Goal: Task Accomplishment & Management: Complete application form

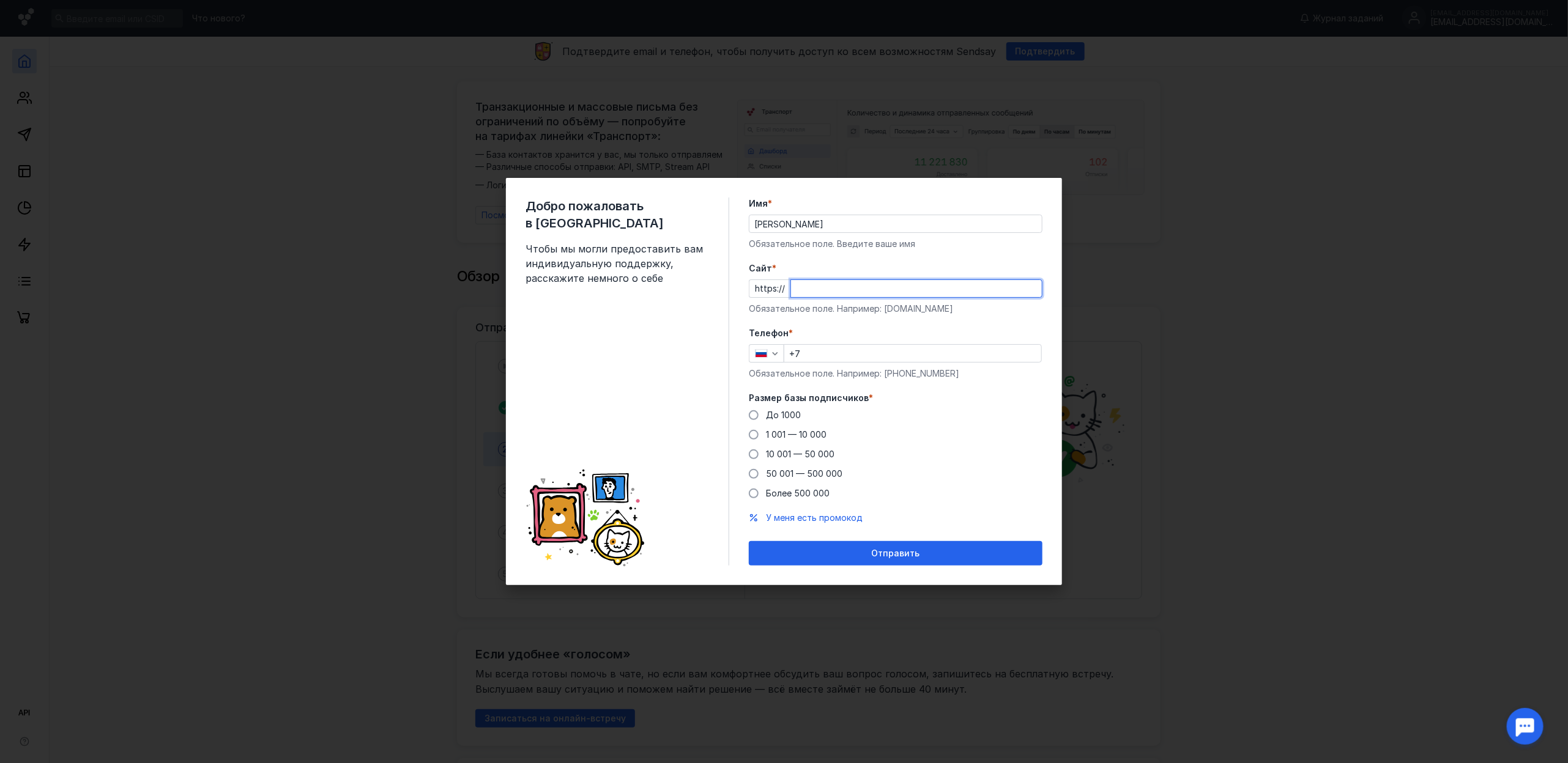
click at [828, 296] on input "Cайт *" at bounding box center [916, 289] width 251 height 17
type input "f.ry"
click at [817, 356] on input "+7" at bounding box center [912, 353] width 257 height 17
type input "[PHONE_NUMBER]"
click at [807, 476] on span "50 001 — 500 000" at bounding box center [804, 473] width 76 height 10
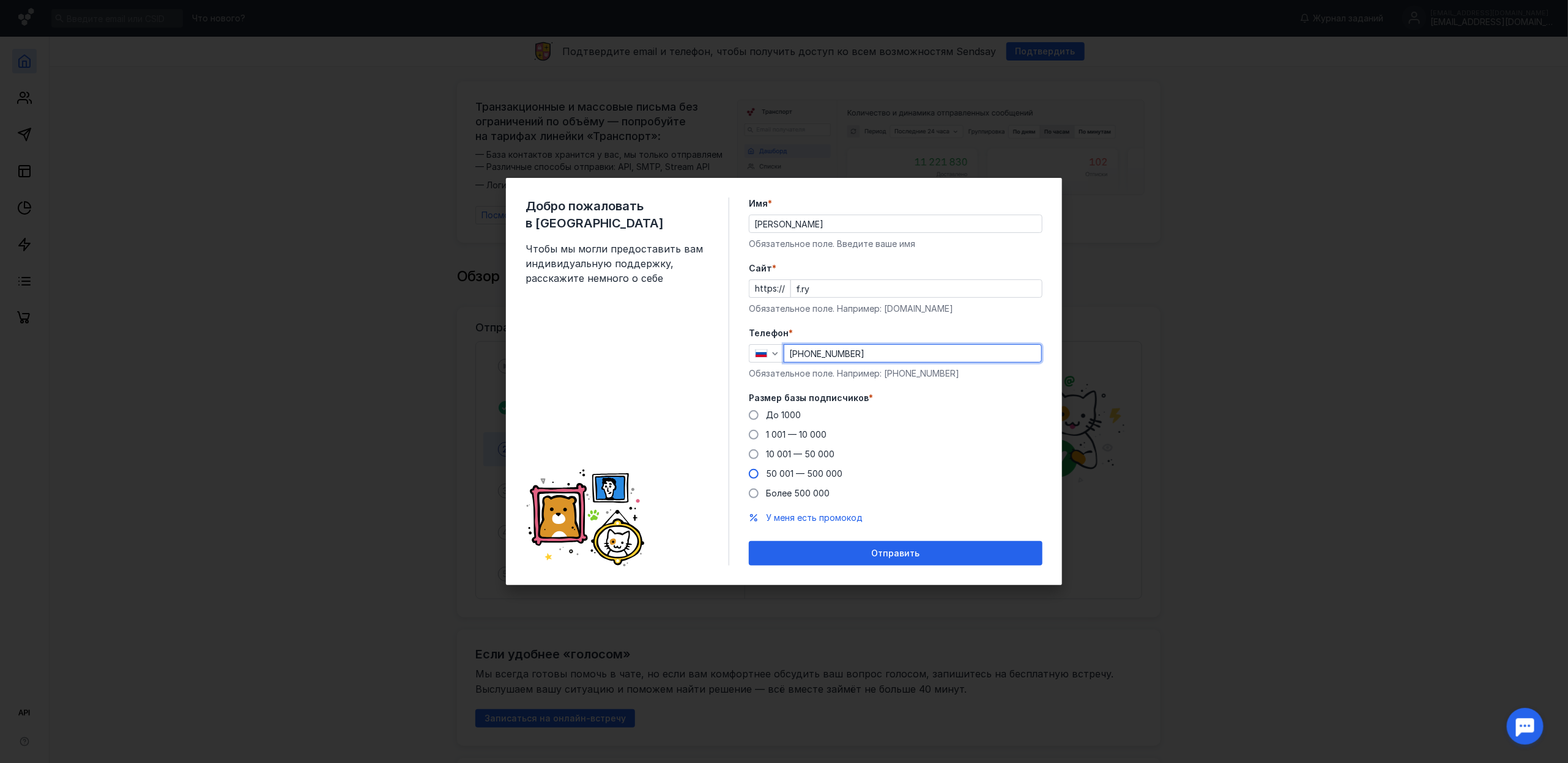
click at [0, 0] on input "50 001 — 500 000" at bounding box center [0, 0] width 0 height 0
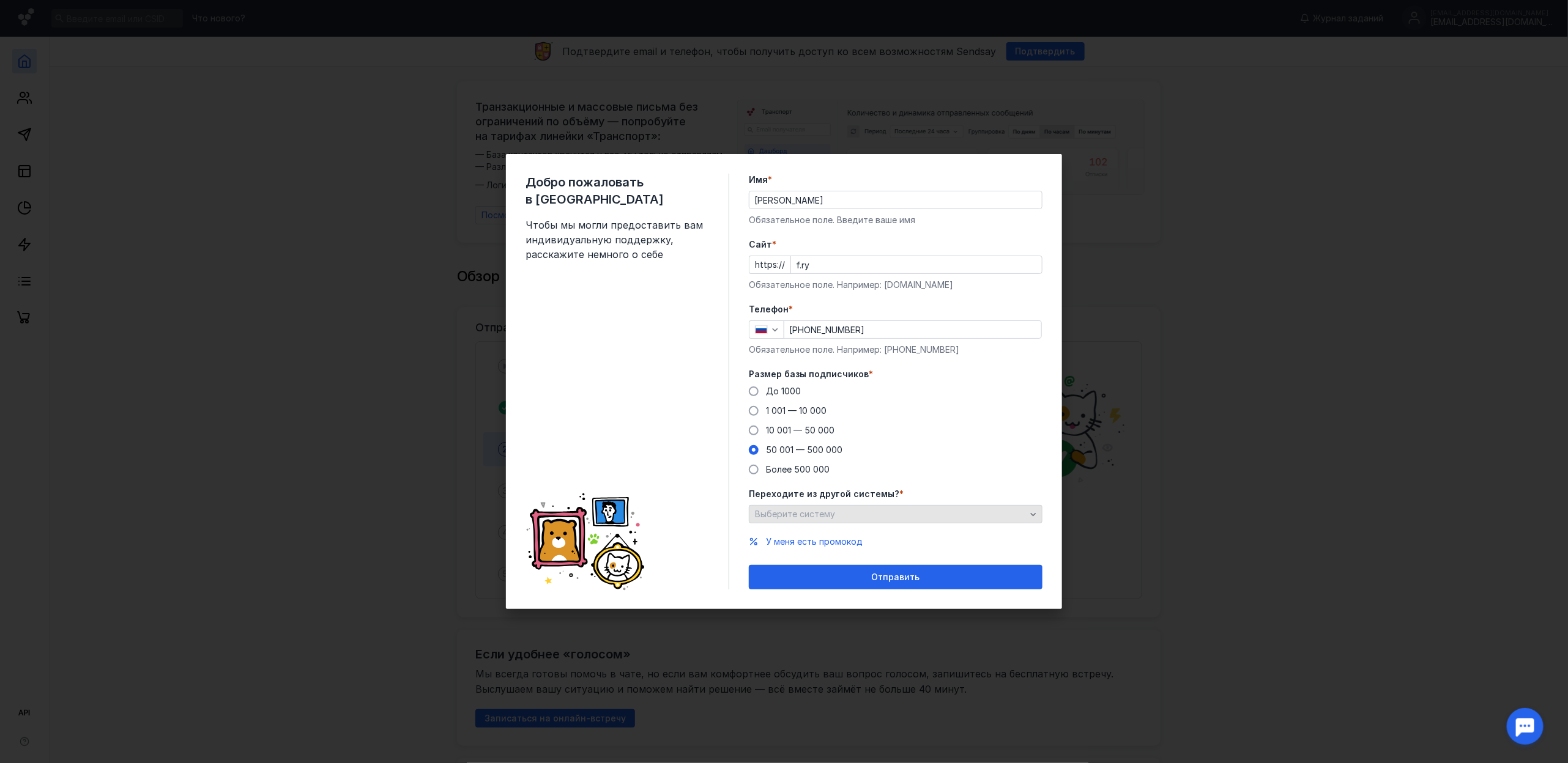
click at [819, 522] on div "Выберите систему" at bounding box center [895, 513] width 294 height 18
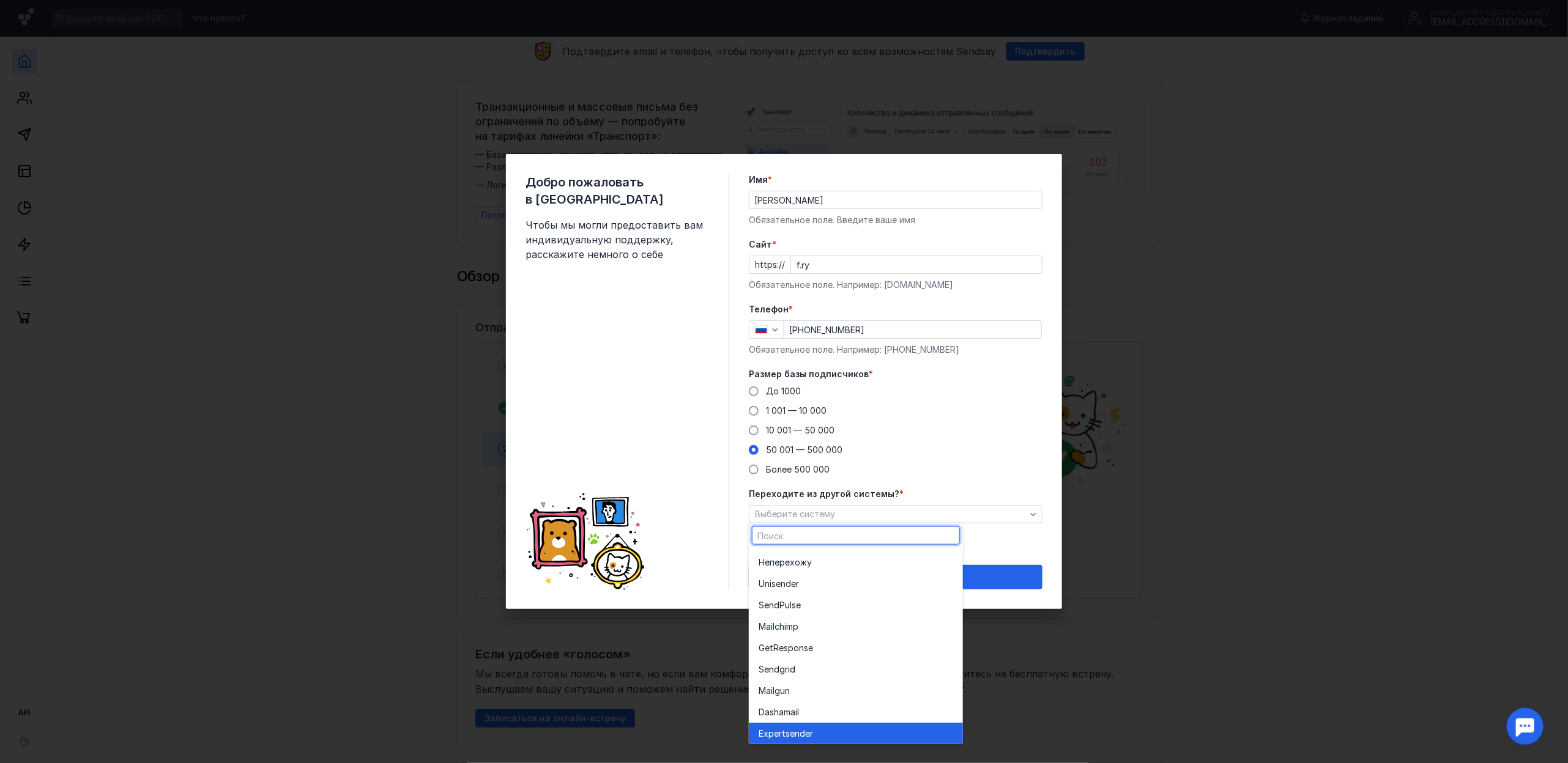
click at [806, 726] on div "Ex pertsender" at bounding box center [856, 733] width 195 height 21
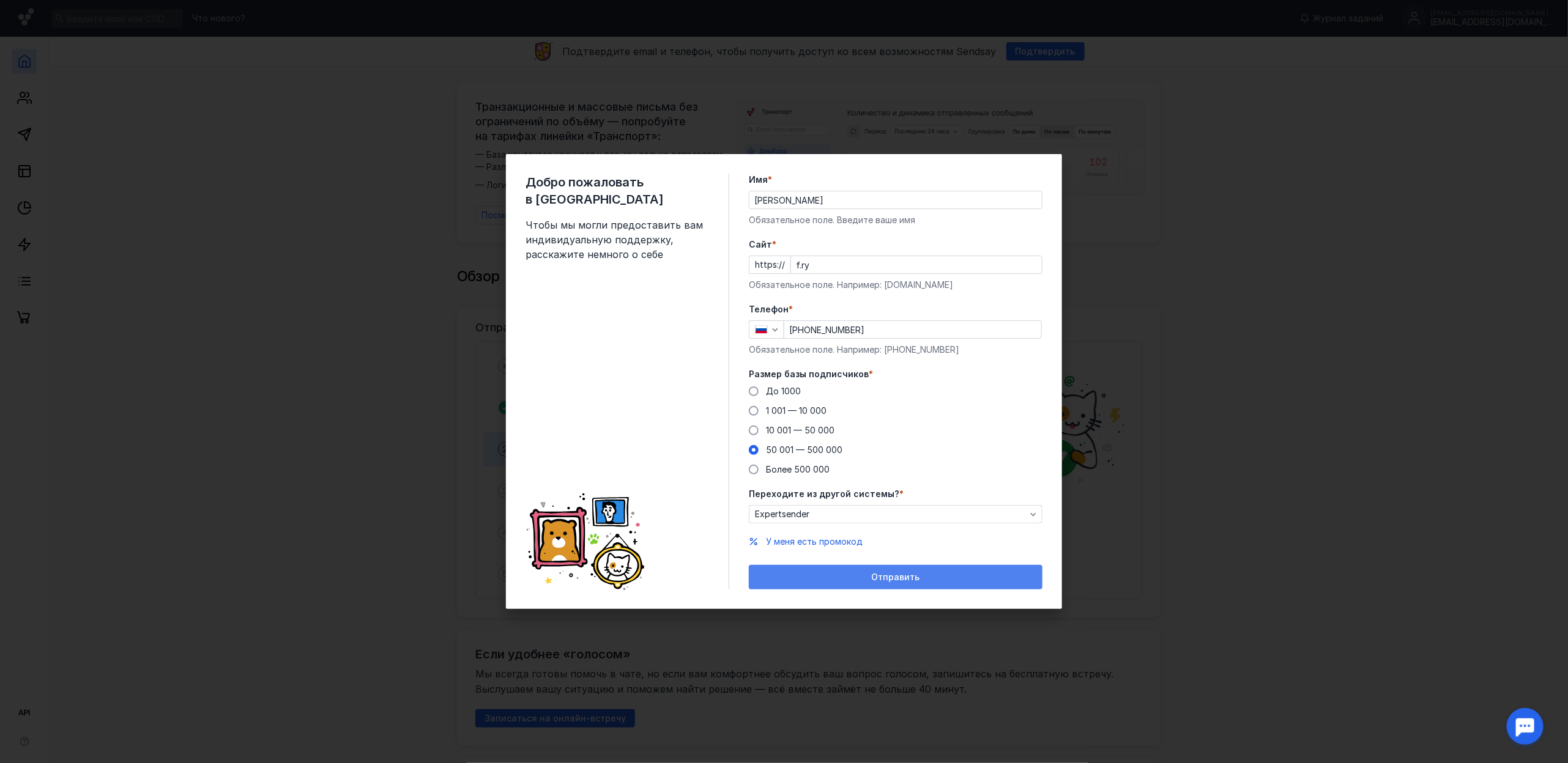
click at [856, 580] on div "Отправить" at bounding box center [895, 577] width 282 height 10
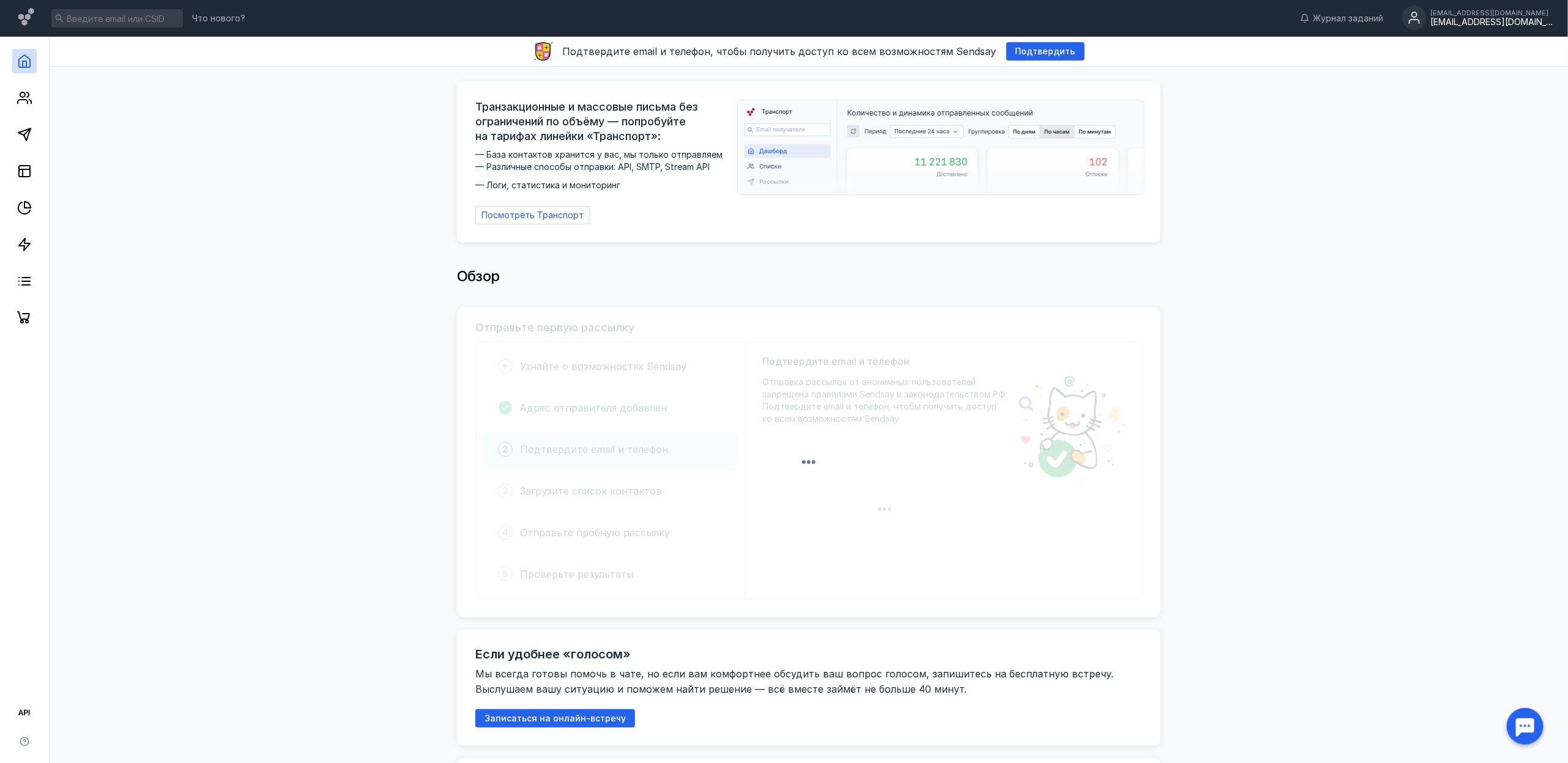
click at [1498, 14] on div "[EMAIL_ADDRESS][DOMAIN_NAME]" at bounding box center [1491, 13] width 122 height 8
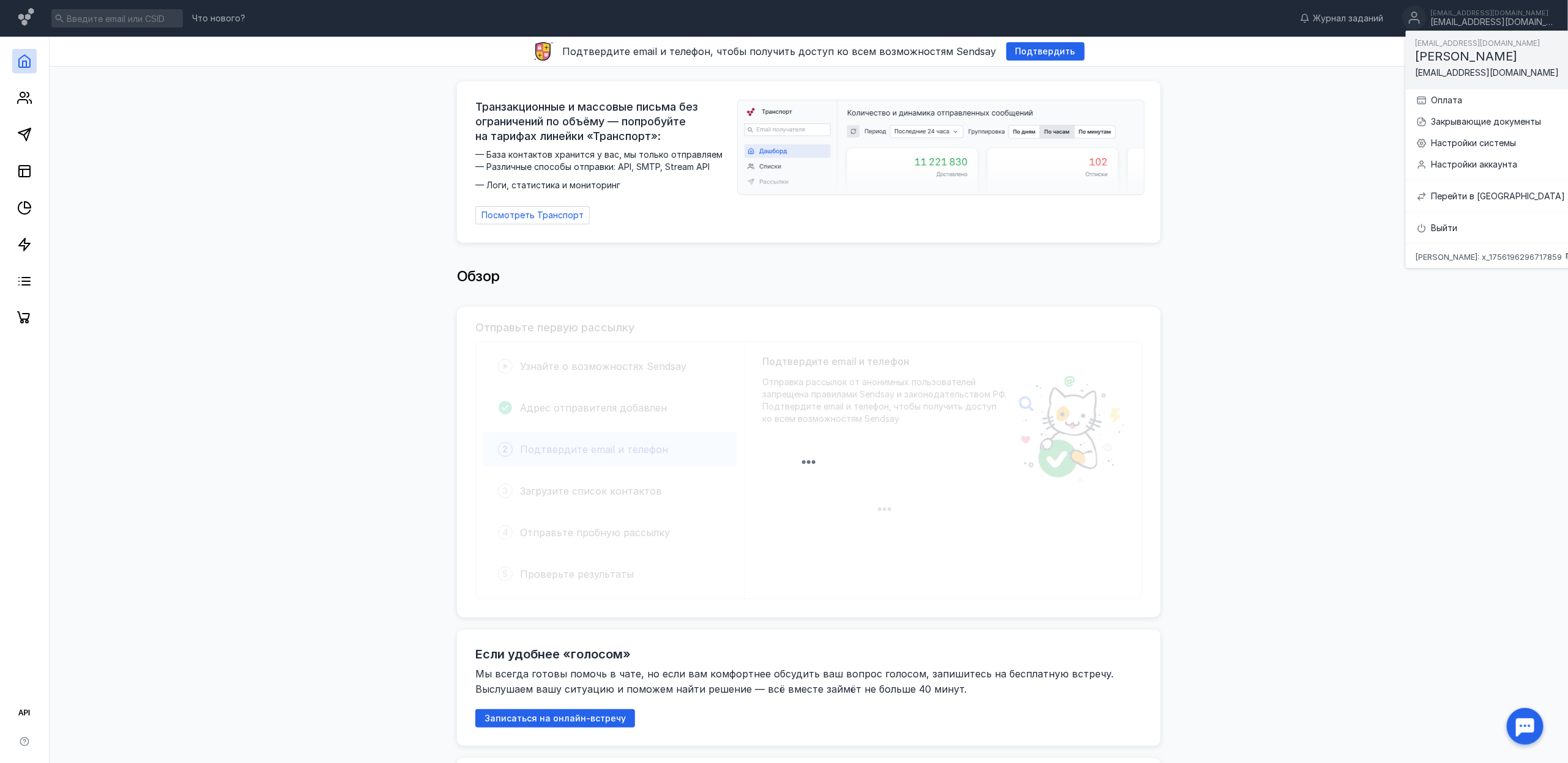
click at [1149, 273] on div "Обзор" at bounding box center [808, 277] width 703 height 25
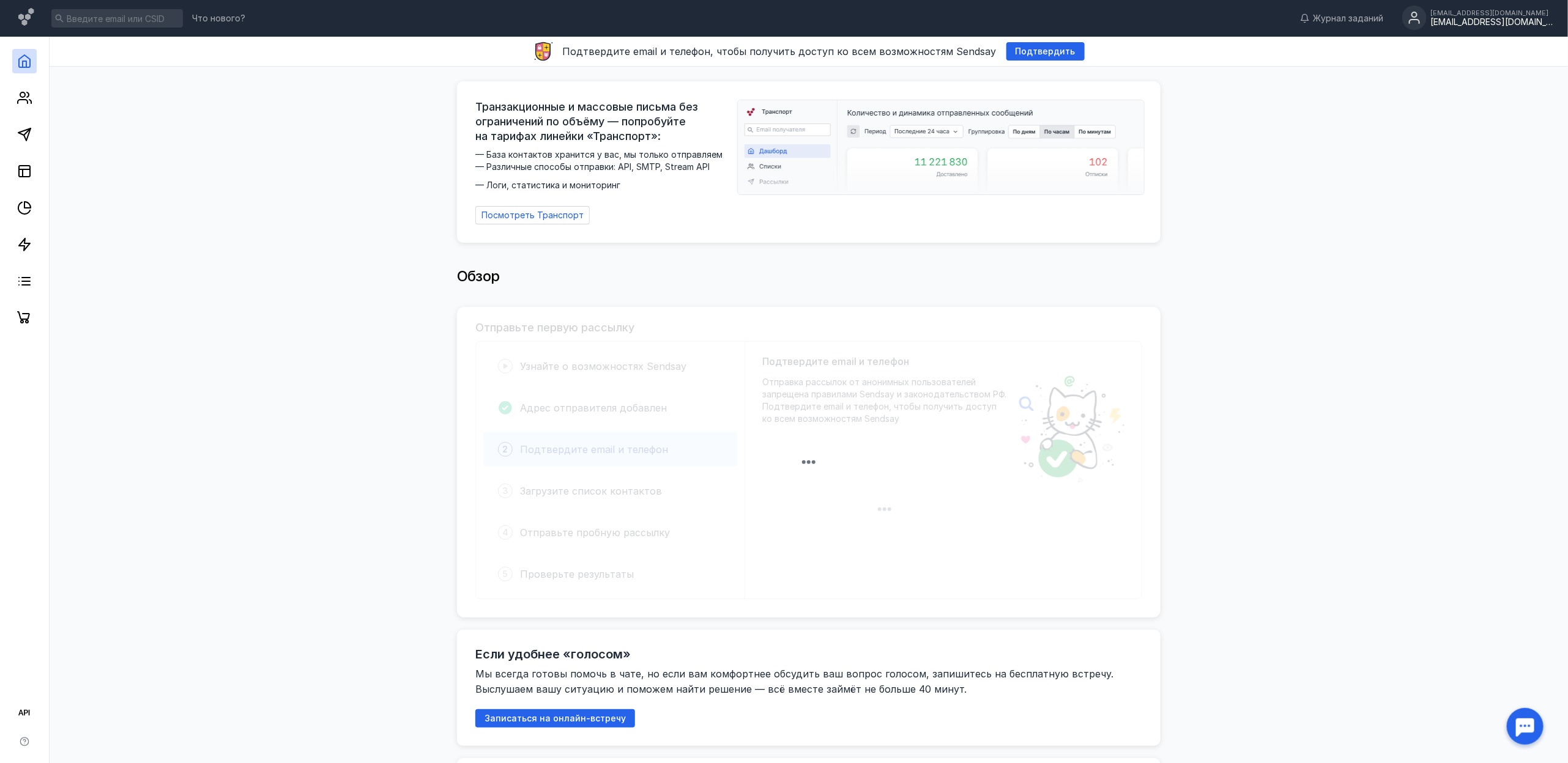
click at [1480, 30] on div "[EMAIL_ADDRESS][DOMAIN_NAME] [EMAIL_ADDRESS][DOMAIN_NAME]" at bounding box center [1477, 18] width 151 height 26
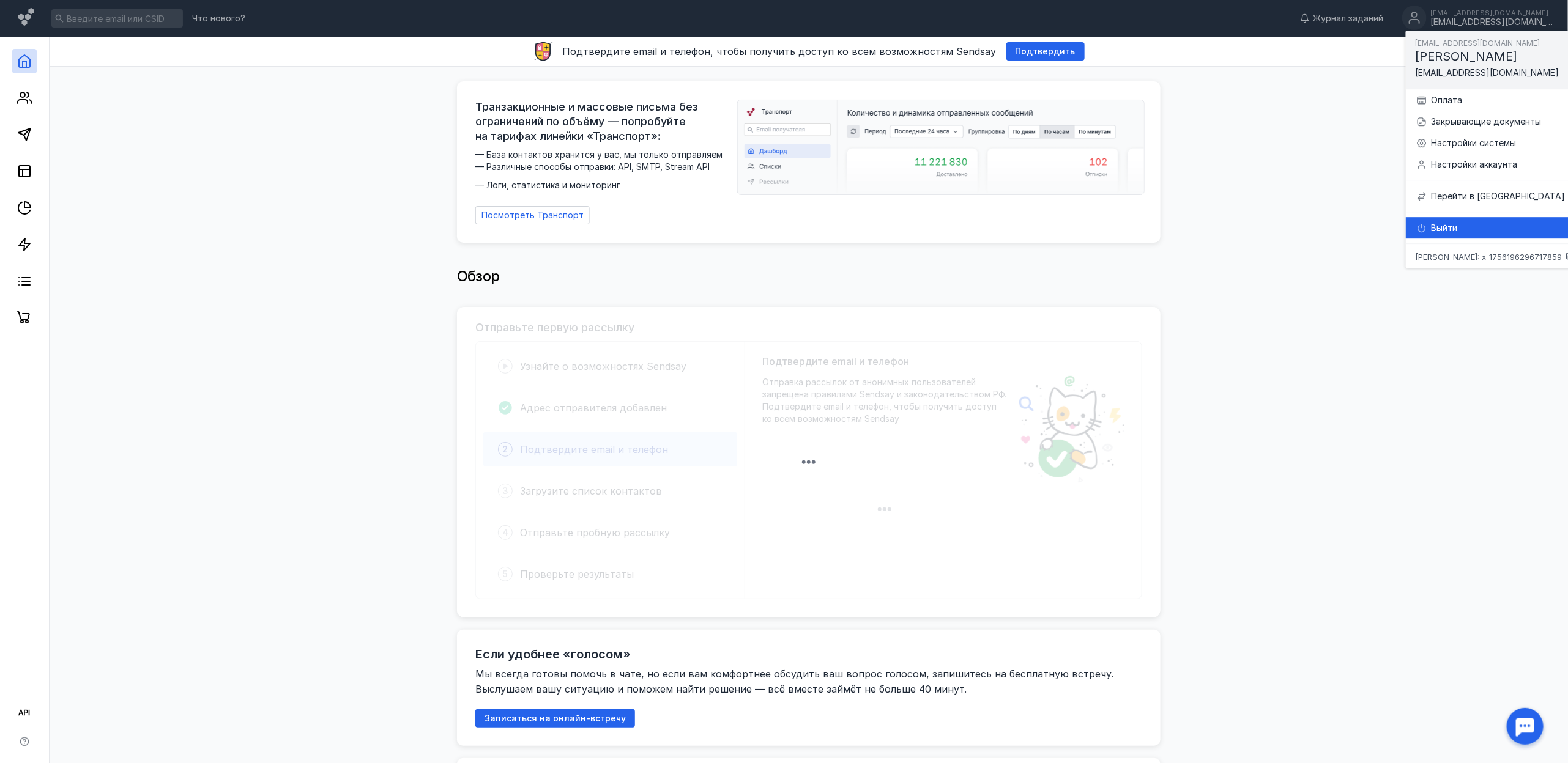
click at [1447, 233] on div "Выйти" at bounding box center [1502, 228] width 143 height 12
